Goal: Navigation & Orientation: Find specific page/section

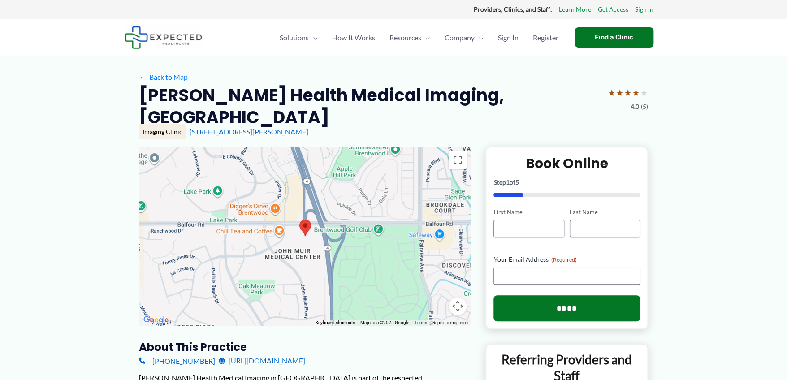
drag, startPoint x: 87, startPoint y: 200, endPoint x: 90, endPoint y: 194, distance: 6.2
